Goal: Transaction & Acquisition: Subscribe to service/newsletter

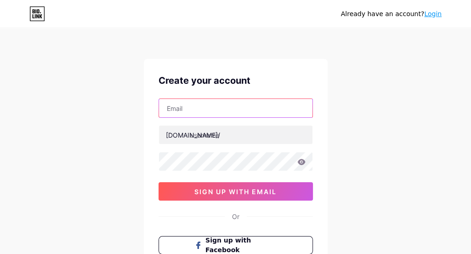
paste input "[EMAIL_ADDRESS][DOMAIN_NAME]"
click at [197, 107] on input "[EMAIL_ADDRESS][DOMAIN_NAME]" at bounding box center [235, 108] width 153 height 18
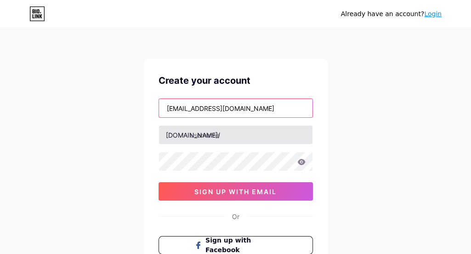
type input "[EMAIL_ADDRESS][DOMAIN_NAME]"
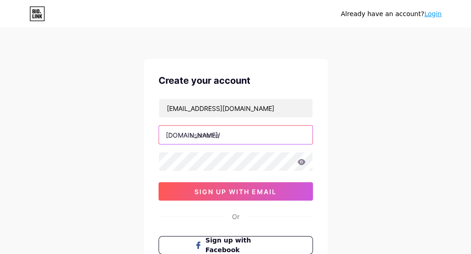
click at [197, 136] on input "text" at bounding box center [235, 134] width 153 height 18
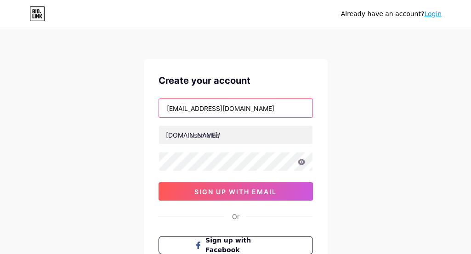
drag, startPoint x: 164, startPoint y: 108, endPoint x: 186, endPoint y: 108, distance: 23.0
click at [186, 108] on input "[EMAIL_ADDRESS][DOMAIN_NAME]" at bounding box center [235, 108] width 153 height 18
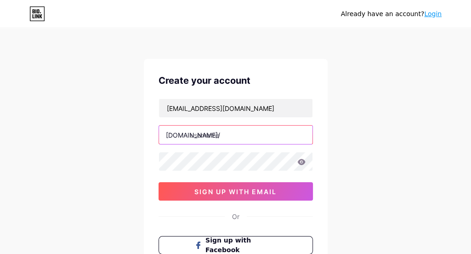
click at [214, 132] on input "text" at bounding box center [235, 134] width 153 height 18
paste input "mt13fjf"
click at [244, 134] on input "mt13fjfhobi" at bounding box center [235, 134] width 153 height 18
drag, startPoint x: 250, startPoint y: 137, endPoint x: 246, endPoint y: 144, distance: 7.6
click at [250, 137] on input "mt13fjfhobi4palingagacor" at bounding box center [235, 134] width 153 height 18
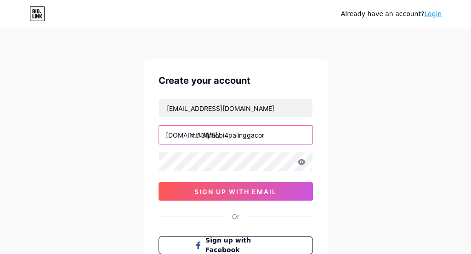
type input "mt13fjfhobi4palinggacor"
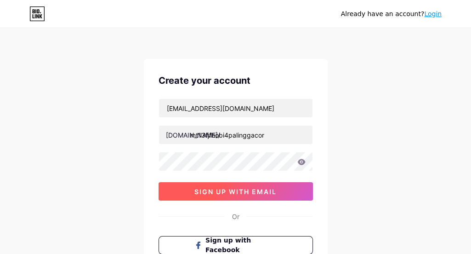
click at [219, 191] on span "sign up with email" at bounding box center [235, 191] width 82 height 8
